Goal: Check status: Check status

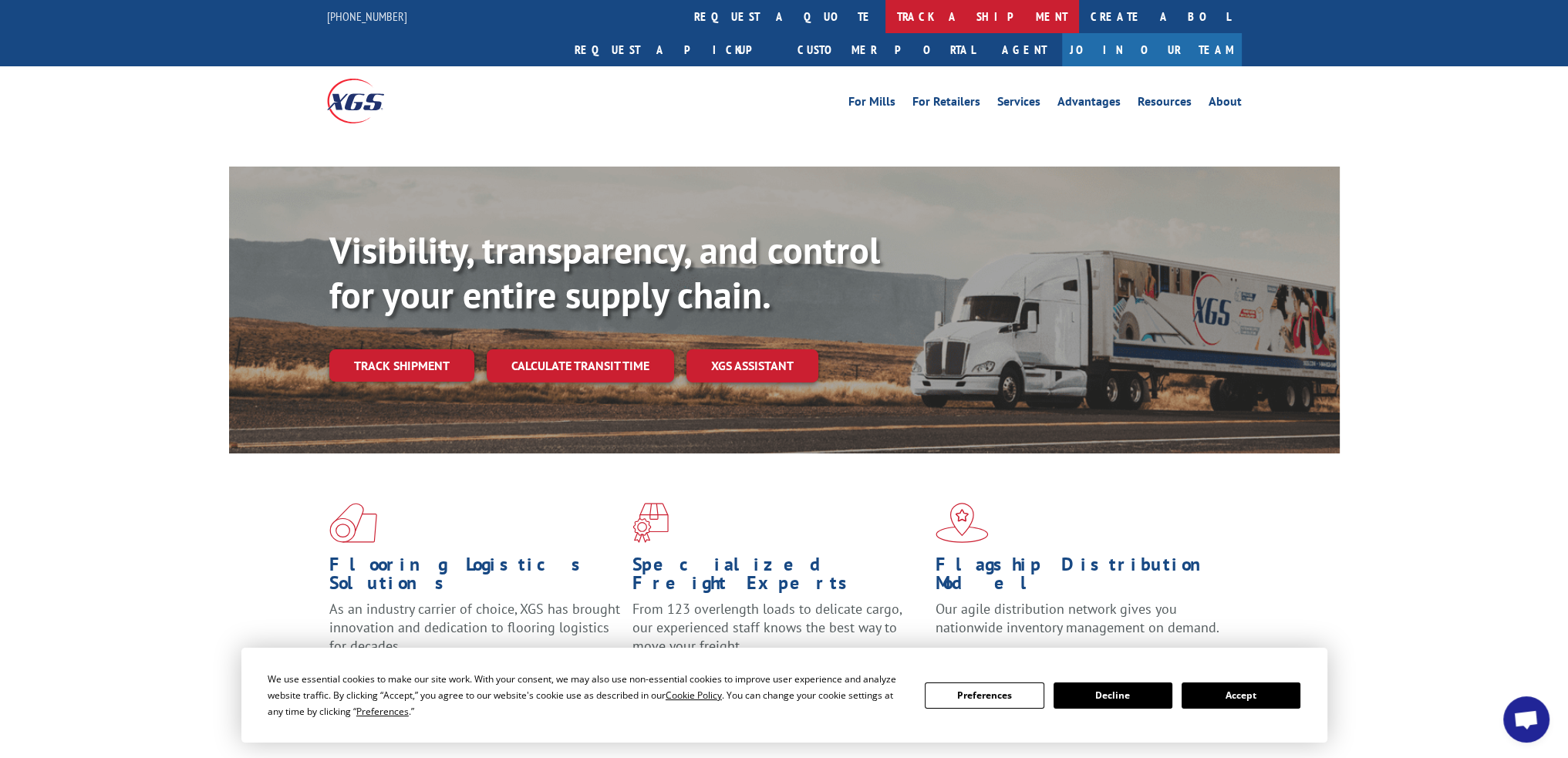
click at [885, 17] on link "track a shipment" at bounding box center [982, 16] width 193 height 33
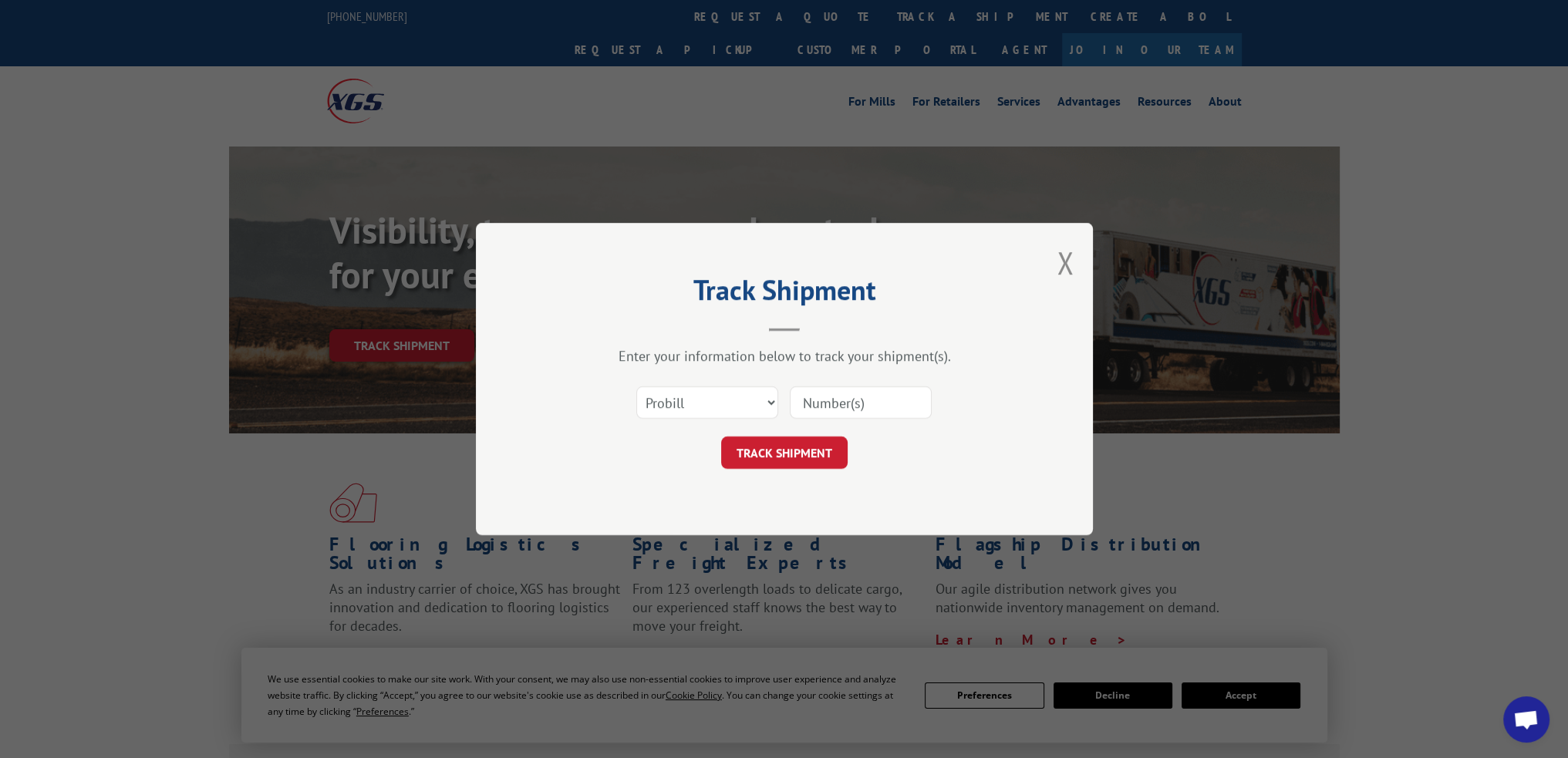
click at [748, 403] on select "Select category... Probill BOL PO" at bounding box center [707, 403] width 142 height 33
select select "bol"
click at [636, 387] on select "Select category... Probill BOL PO" at bounding box center [707, 403] width 142 height 33
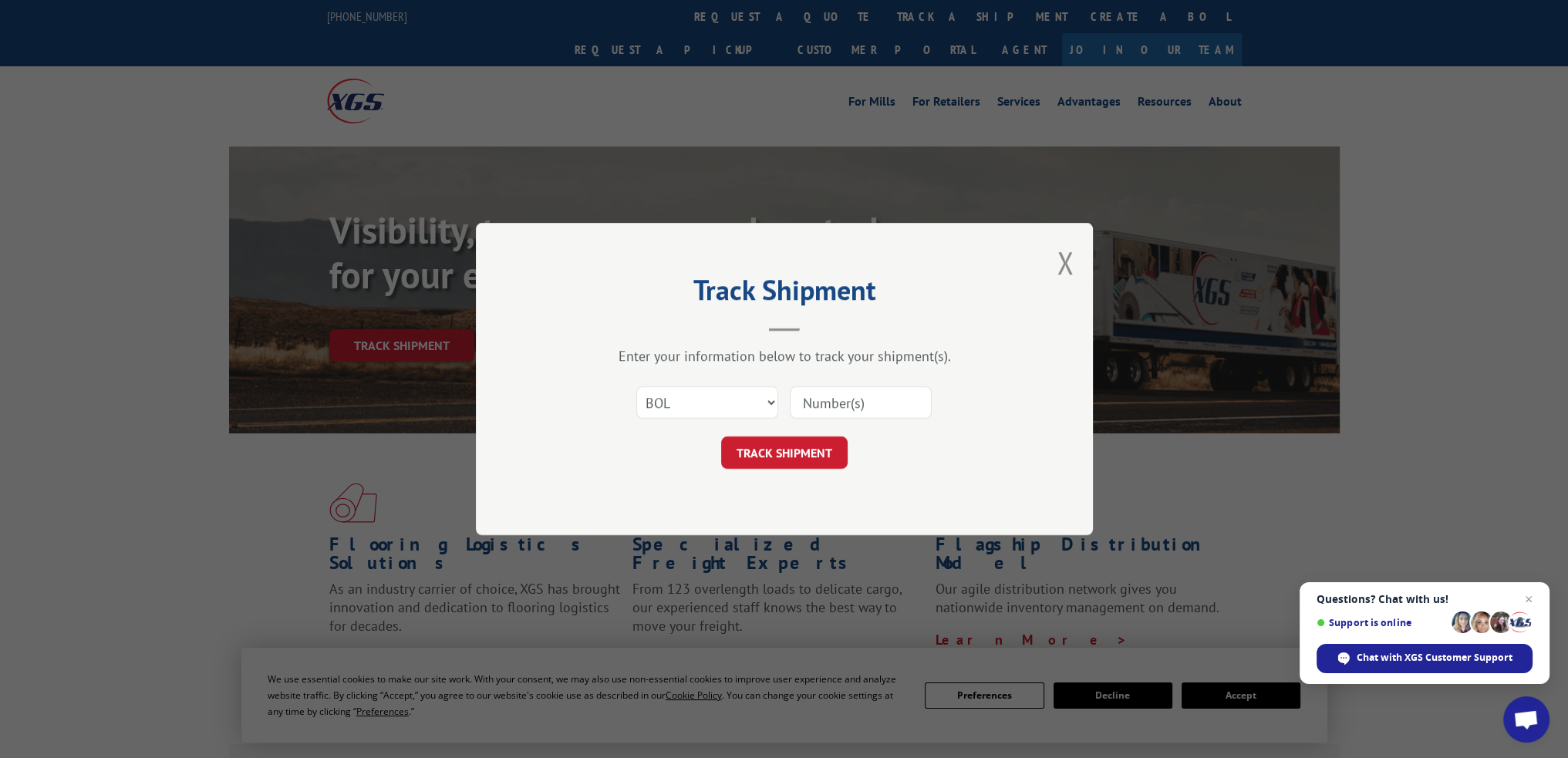
click at [826, 389] on input at bounding box center [861, 403] width 142 height 33
paste input "449275"
type input "449275"
click at [806, 459] on button "TRACK SHIPMENT" at bounding box center [784, 453] width 127 height 33
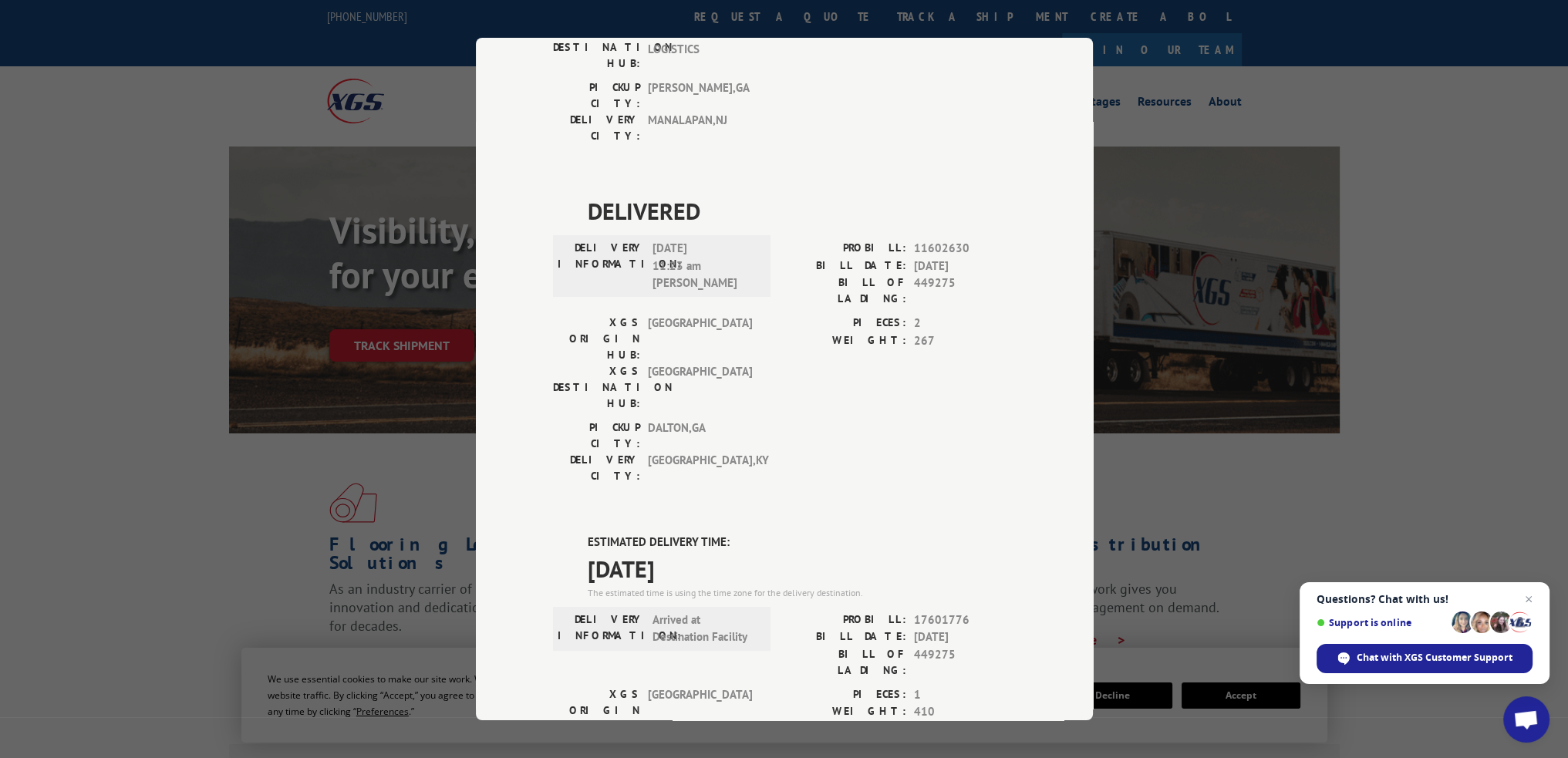
scroll to position [531, 0]
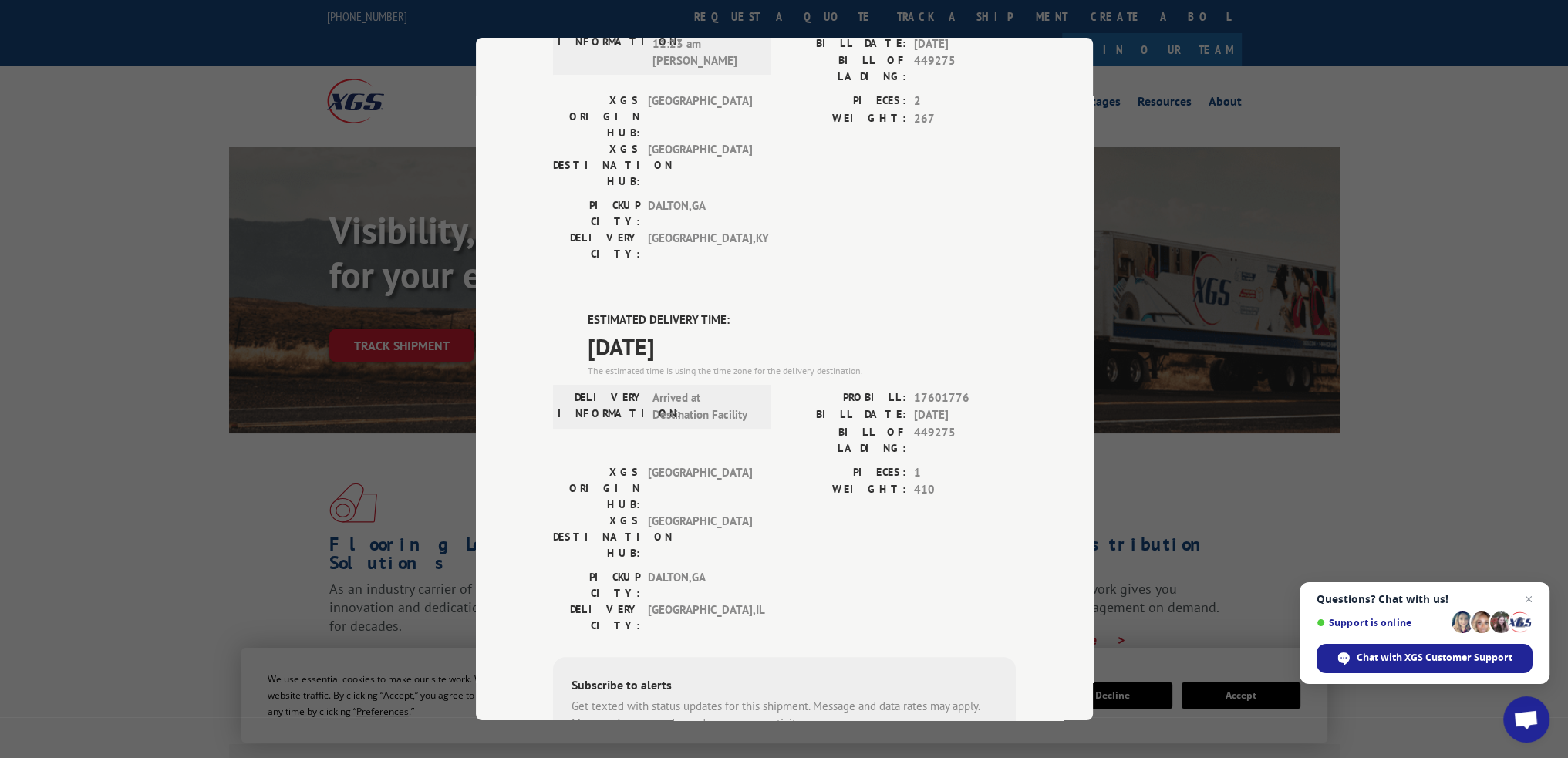
click at [1504, 204] on div "Track Shipment DELIVERED DELIVERY INFORMATION: PROBILL: 8783216 BILL DATE: [DAT…" at bounding box center [784, 379] width 1568 height 758
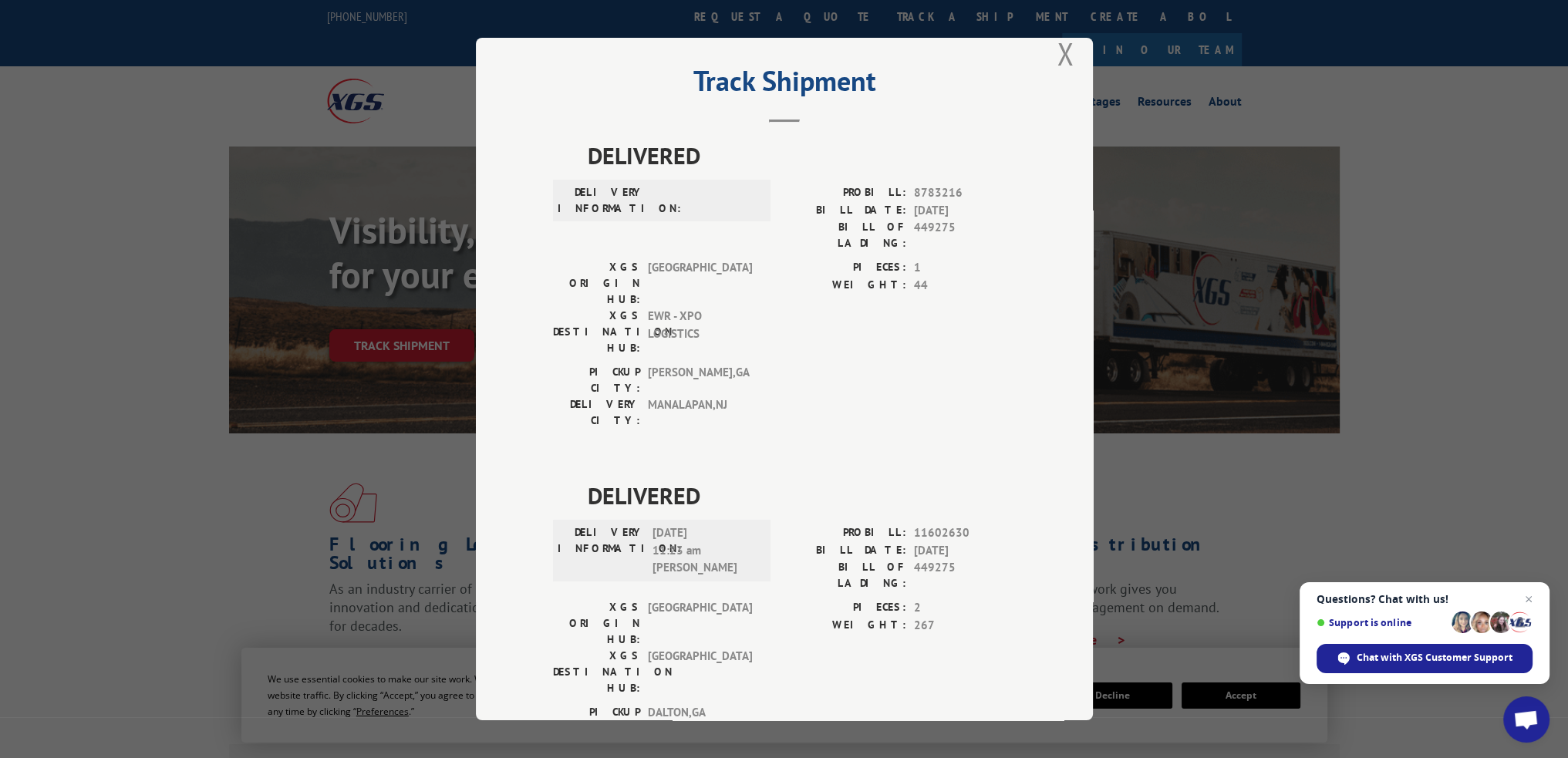
scroll to position [0, 0]
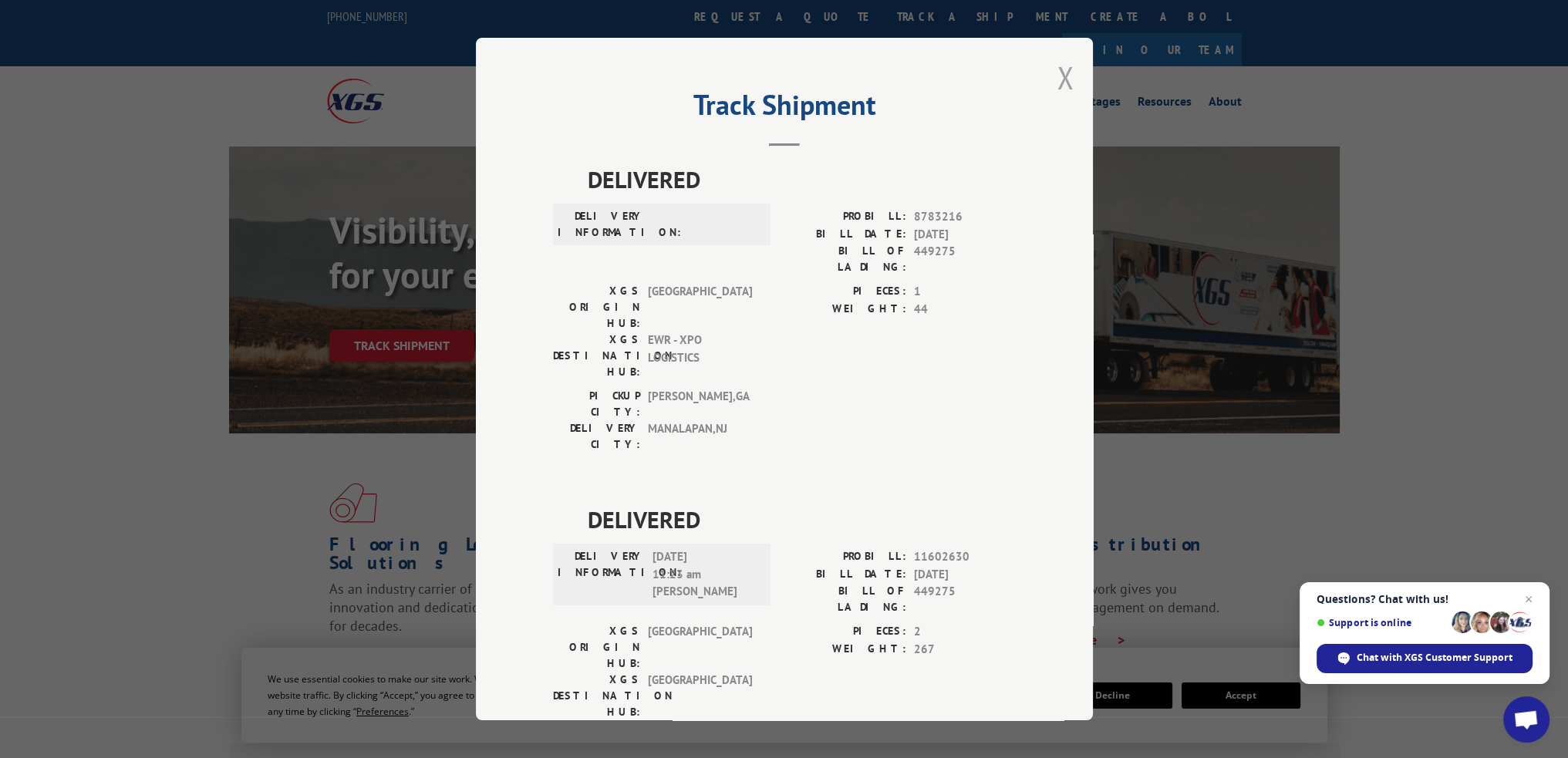
click at [1061, 67] on button "Close modal" at bounding box center [1065, 78] width 17 height 41
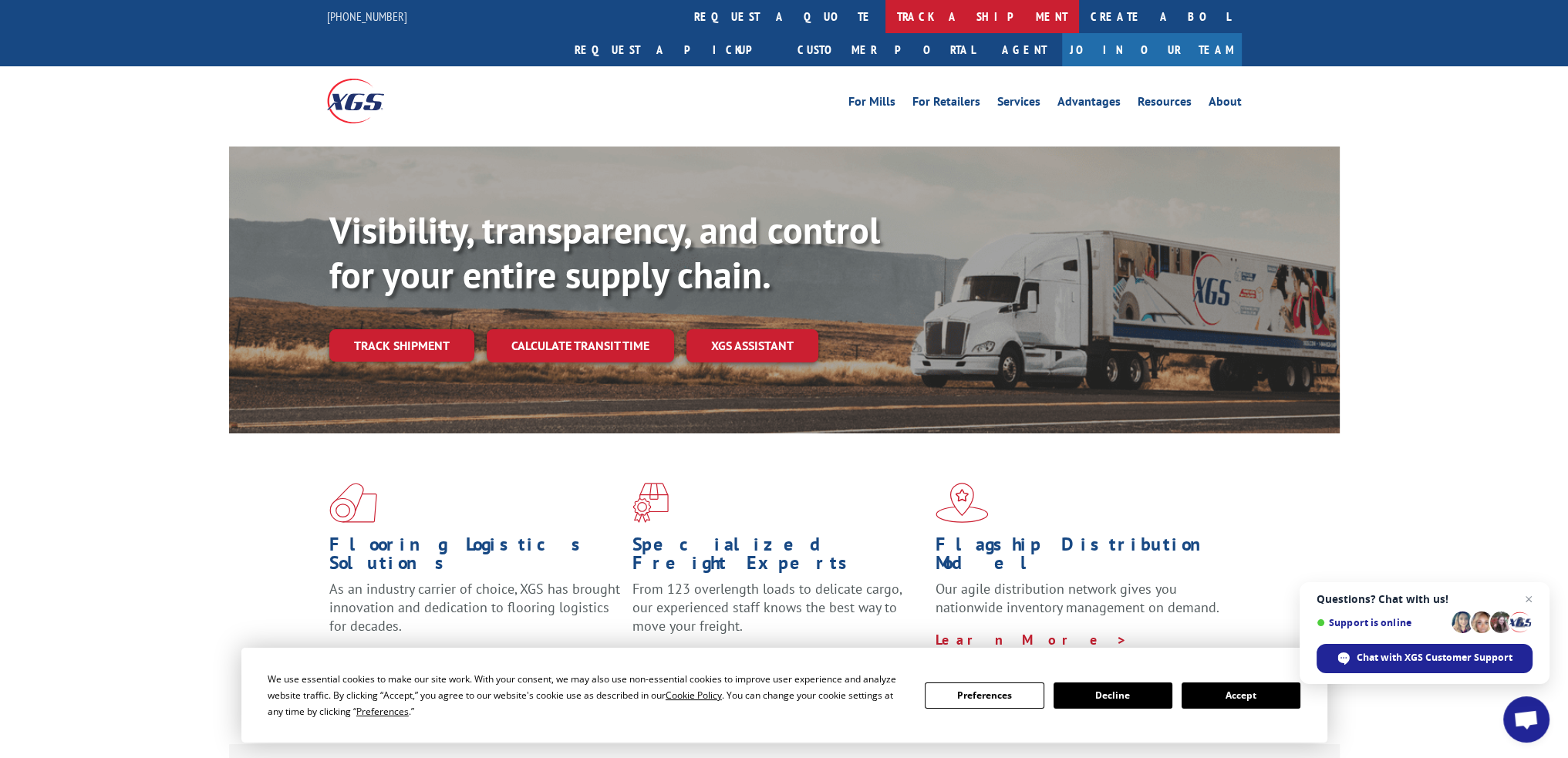
click at [885, 13] on link "track a shipment" at bounding box center [982, 16] width 193 height 33
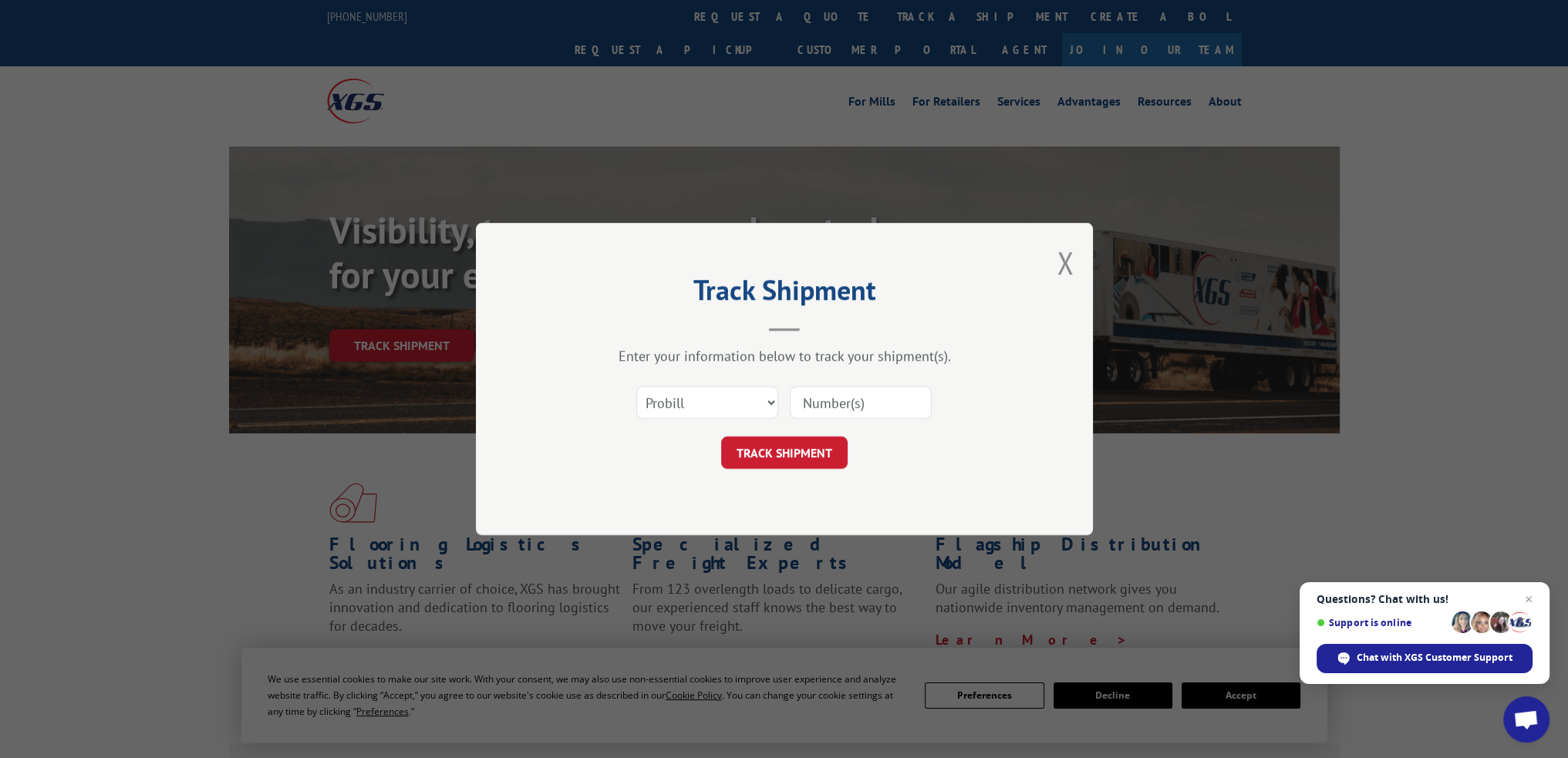
drag, startPoint x: 848, startPoint y: 408, endPoint x: 823, endPoint y: 405, distance: 25.2
click at [848, 408] on input at bounding box center [861, 403] width 142 height 33
click at [664, 408] on select "Select category... Probill BOL PO" at bounding box center [707, 403] width 142 height 33
select select "bol"
click at [636, 387] on select "Select category... Probill BOL PO" at bounding box center [707, 403] width 142 height 33
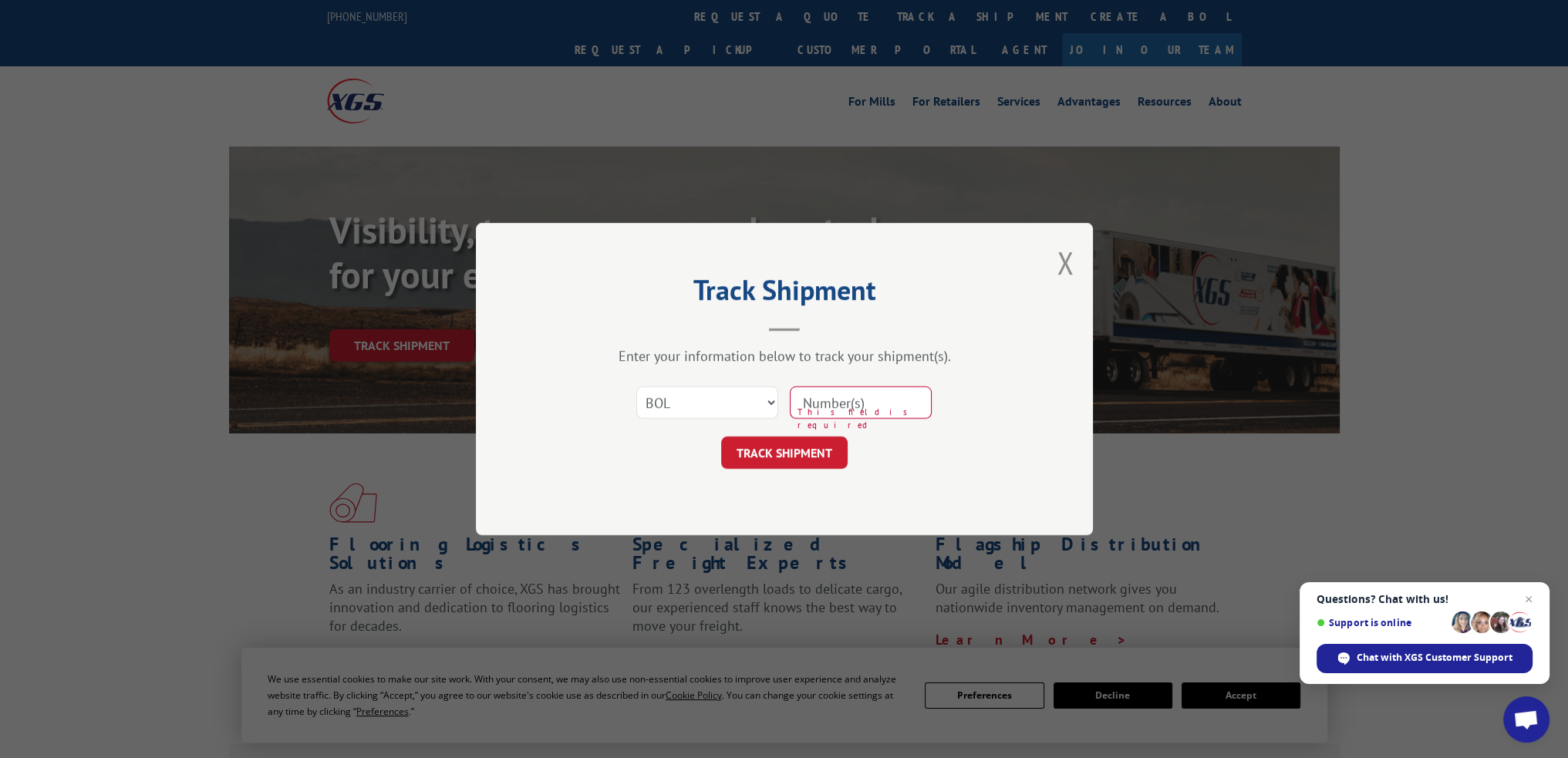
click at [833, 400] on input at bounding box center [861, 403] width 142 height 33
paste input "6023219"
type input "6023219"
click at [817, 458] on button "TRACK SHIPMENT" at bounding box center [784, 453] width 127 height 33
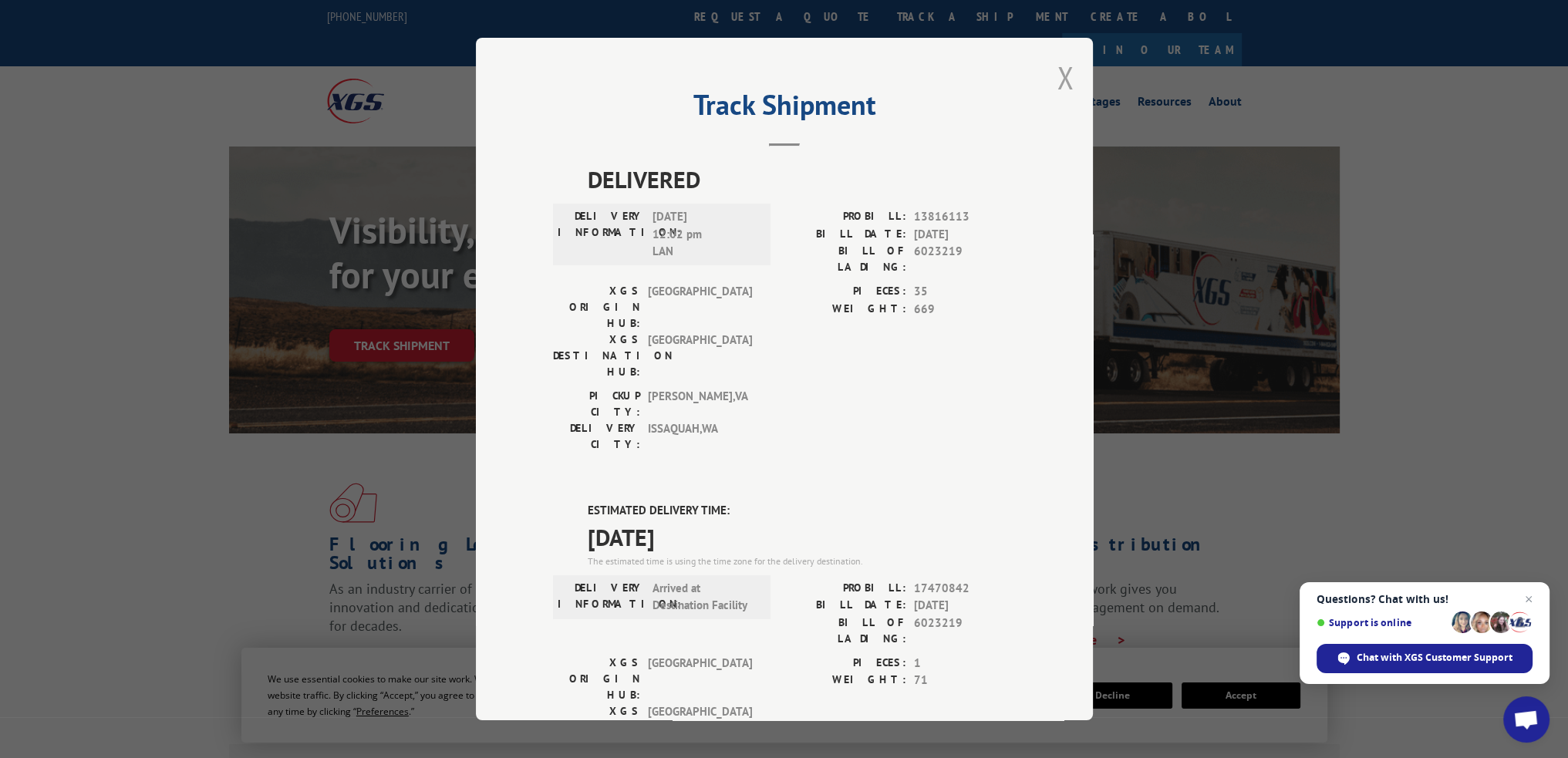
click at [1057, 73] on button "Close modal" at bounding box center [1065, 78] width 17 height 41
